Goal: Check status

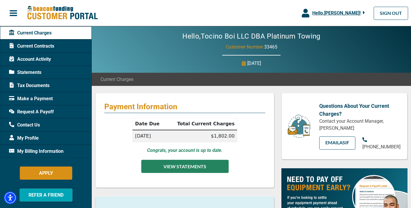
click at [171, 164] on button "VIEW STATEMENTS" at bounding box center [184, 165] width 87 height 13
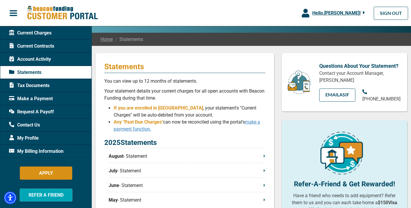
scroll to position [43, 0]
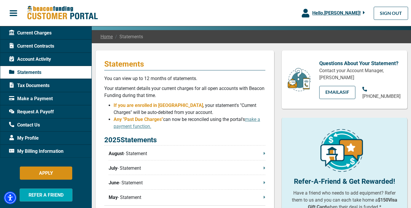
click at [148, 151] on p "August - Statement" at bounding box center [187, 153] width 157 height 7
click at [46, 57] on span "Account Activity" at bounding box center [30, 59] width 42 height 7
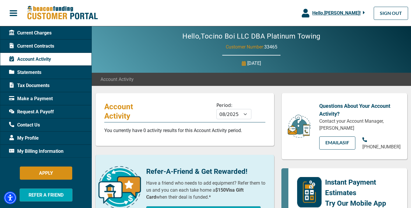
click at [45, 50] on div "Current Contracts" at bounding box center [46, 45] width 92 height 13
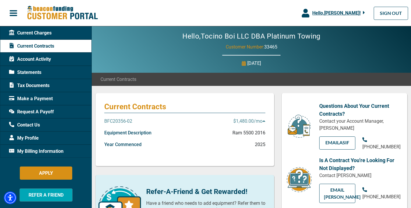
click at [46, 35] on span "Current Charges" at bounding box center [30, 32] width 43 height 7
